Goal: Book appointment/travel/reservation

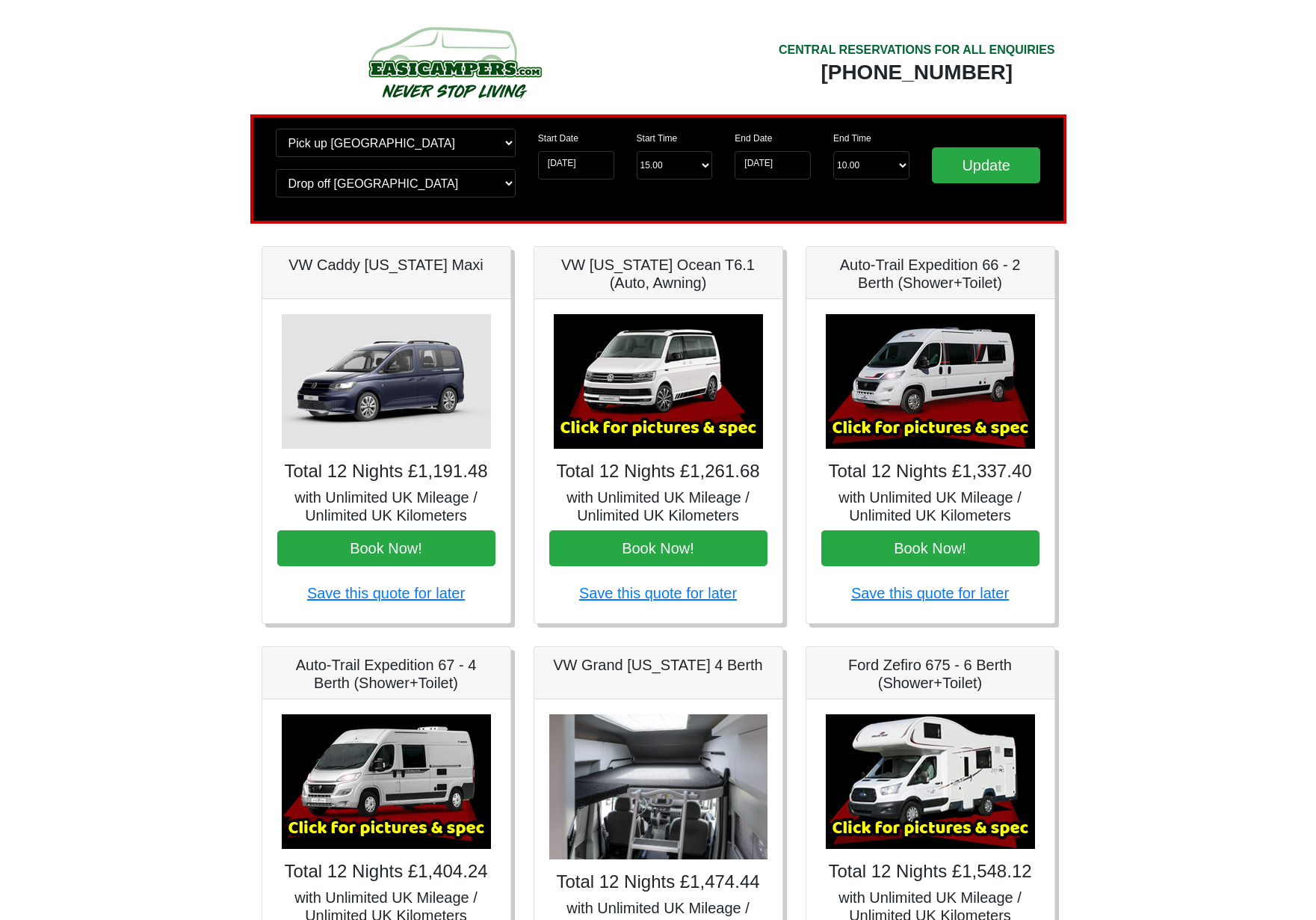
click at [404, 433] on img at bounding box center [387, 381] width 209 height 135
click at [421, 266] on h5 "VW Caddy [US_STATE] Maxi" at bounding box center [386, 265] width 218 height 18
click at [696, 345] on img at bounding box center [658, 381] width 209 height 135
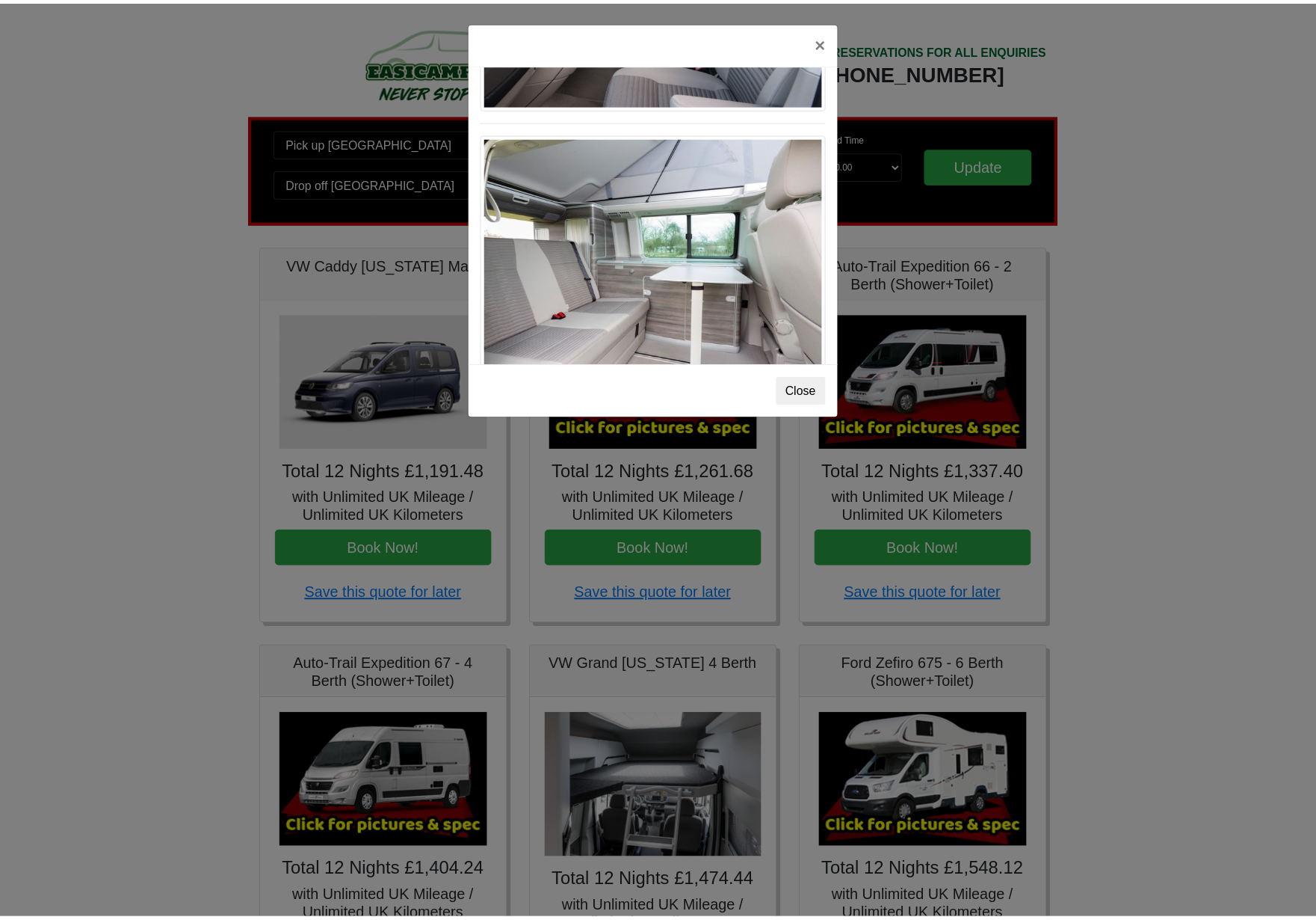
scroll to position [1632, 0]
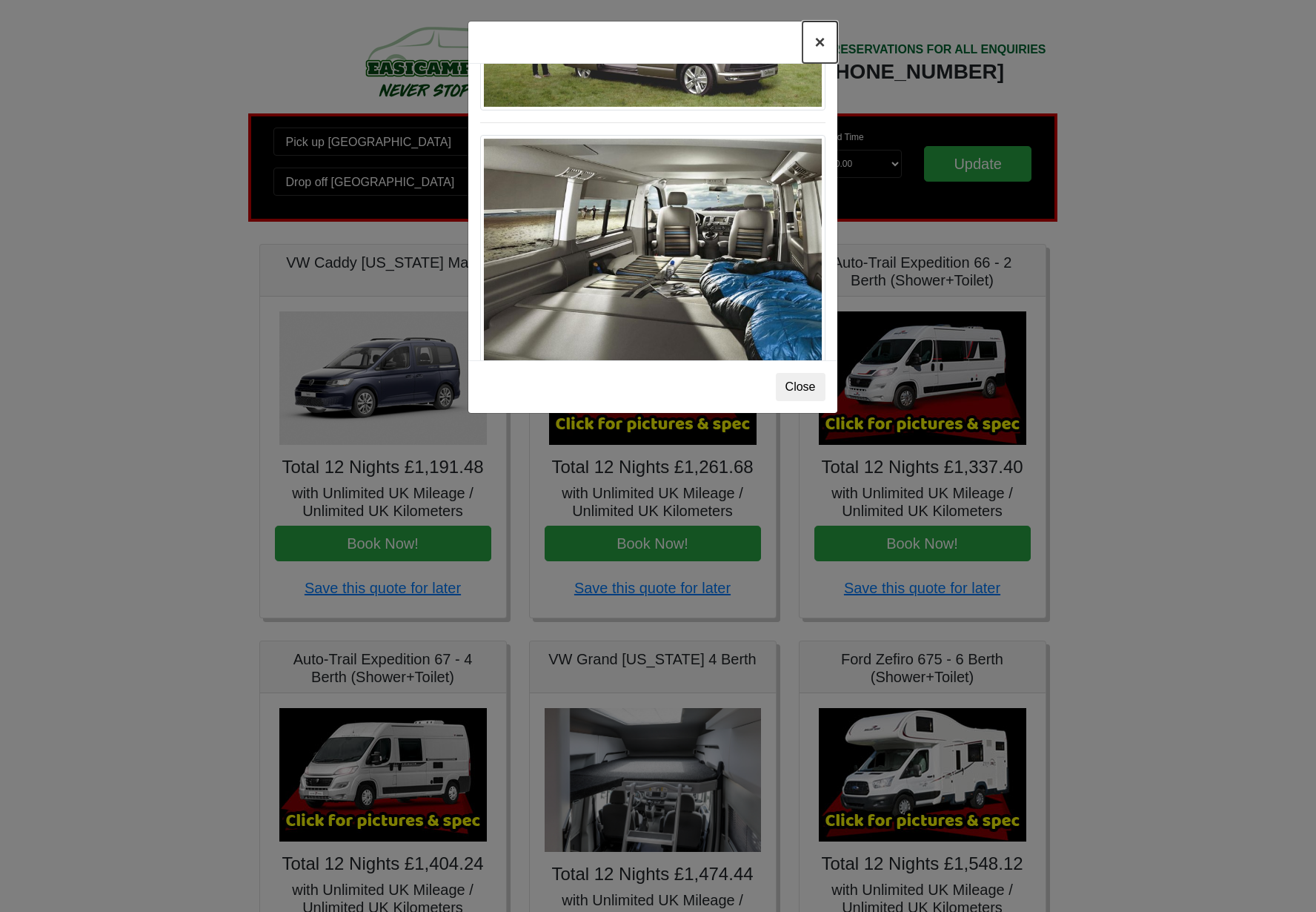
click at [818, 37] on button "×" at bounding box center [819, 43] width 34 height 42
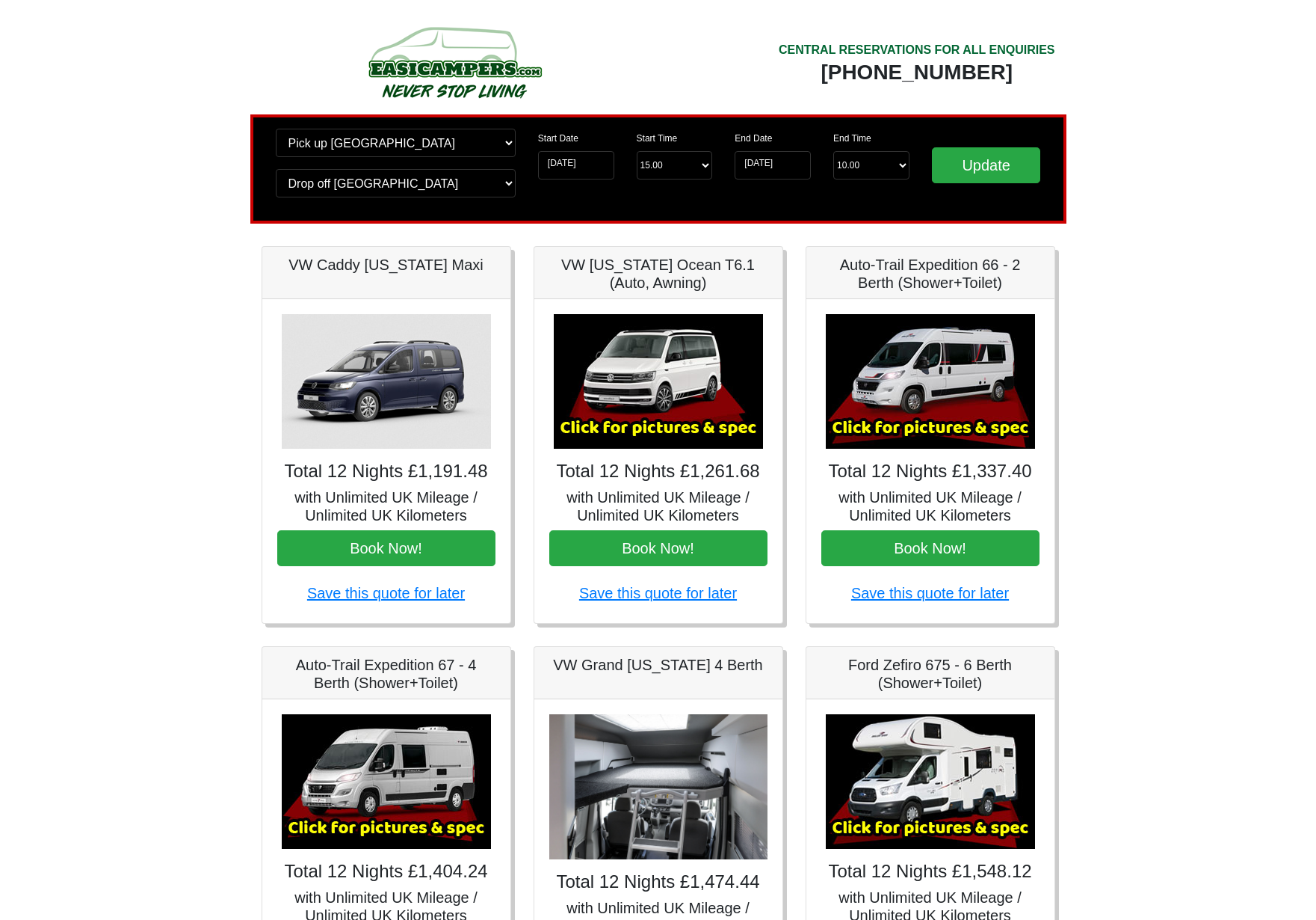
click at [415, 417] on img at bounding box center [387, 381] width 209 height 135
click at [396, 250] on div "VW Caddy [US_STATE] Maxi" at bounding box center [386, 274] width 248 height 53
click at [394, 263] on h5 "VW Caddy [US_STATE] Maxi" at bounding box center [386, 265] width 218 height 18
click at [368, 424] on img at bounding box center [387, 381] width 209 height 135
click at [374, 509] on h5 "with Unlimited UK Mileage / Unlimited UK Kilometers" at bounding box center [386, 506] width 218 height 36
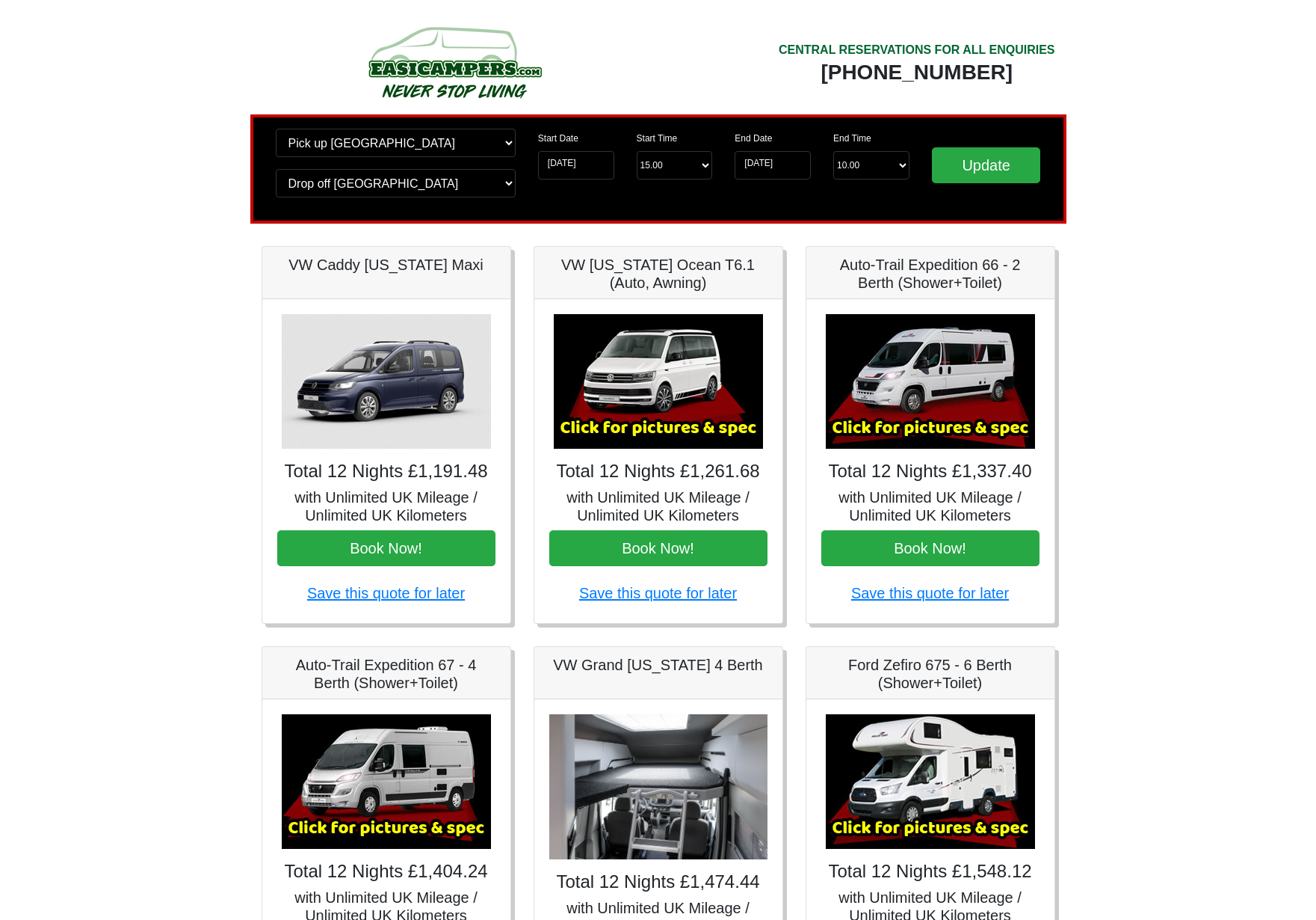
click at [382, 490] on h5 "with Unlimited UK Mileage / Unlimited UK Kilometers" at bounding box center [386, 506] width 218 height 36
click at [418, 403] on img at bounding box center [387, 381] width 209 height 135
click at [453, 506] on h5 "with Unlimited UK Mileage / Unlimited UK Kilometers" at bounding box center [386, 506] width 218 height 36
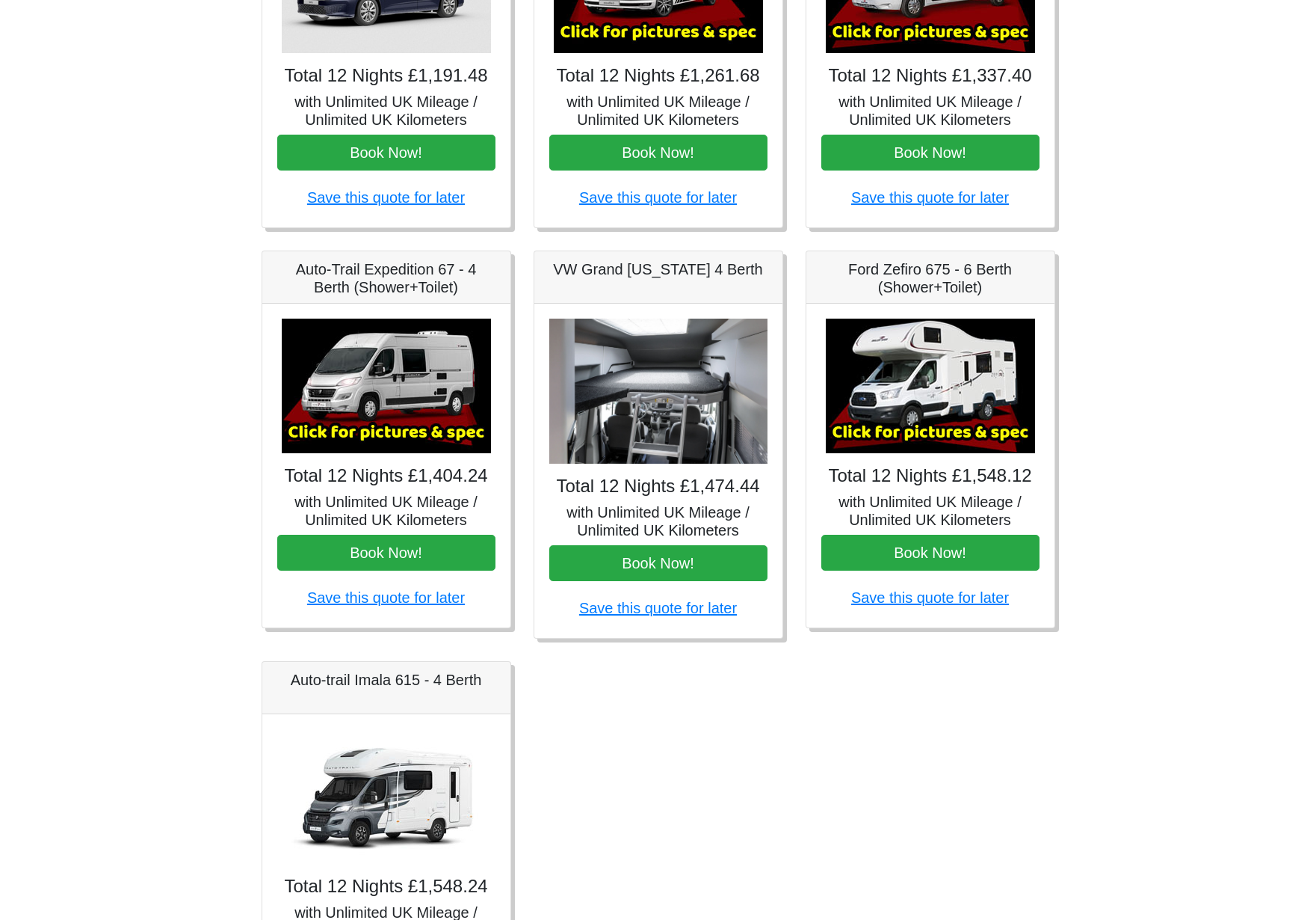
scroll to position [573, 0]
